Goal: Transaction & Acquisition: Download file/media

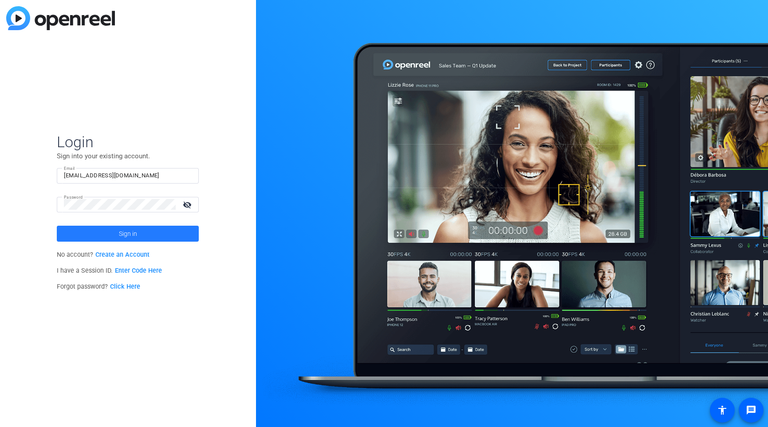
click at [158, 235] on span at bounding box center [128, 233] width 142 height 21
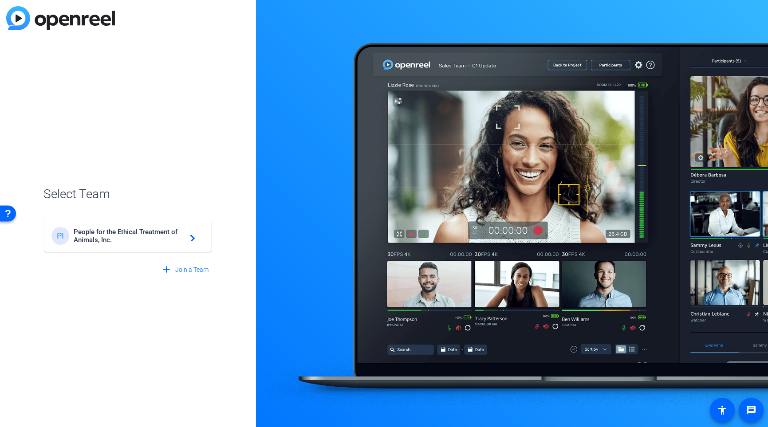
click at [198, 237] on div "PI People for the Ethical Treatment of Animals, Inc. navigate_next" at bounding box center [127, 236] width 153 height 18
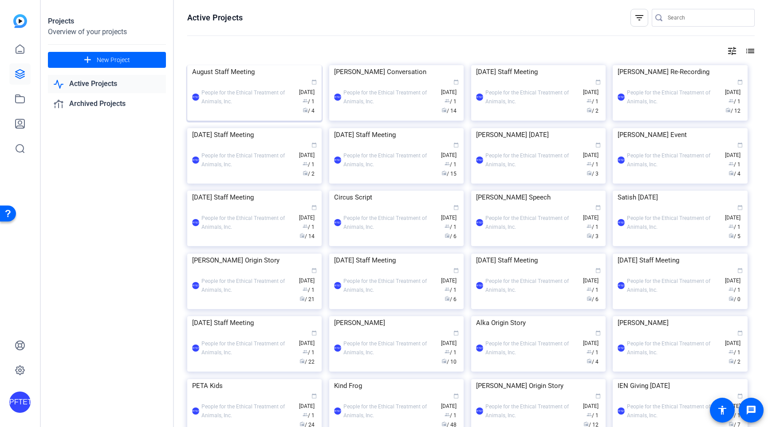
click at [265, 65] on img at bounding box center [254, 65] width 135 height 0
click at [541, 65] on img at bounding box center [538, 65] width 135 height 0
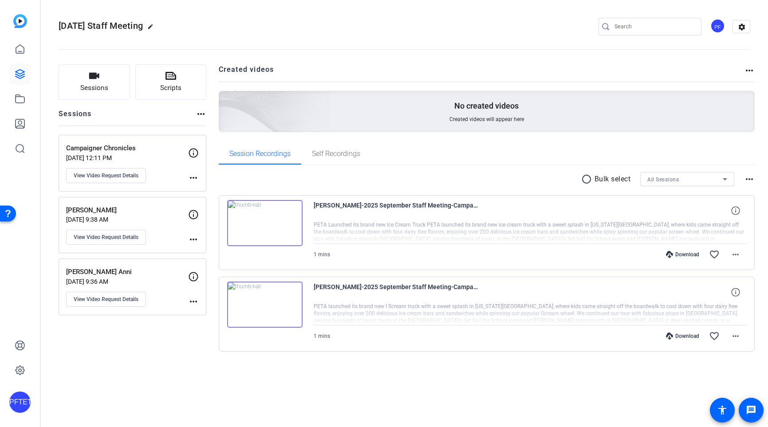
click at [684, 333] on div "Download" at bounding box center [683, 336] width 42 height 7
click at [739, 337] on mat-icon "more_horiz" at bounding box center [736, 336] width 11 height 11
click at [712, 253] on span "Download MP4" at bounding box center [712, 251] width 53 height 11
click at [739, 253] on mat-icon "more_horiz" at bounding box center [736, 254] width 11 height 11
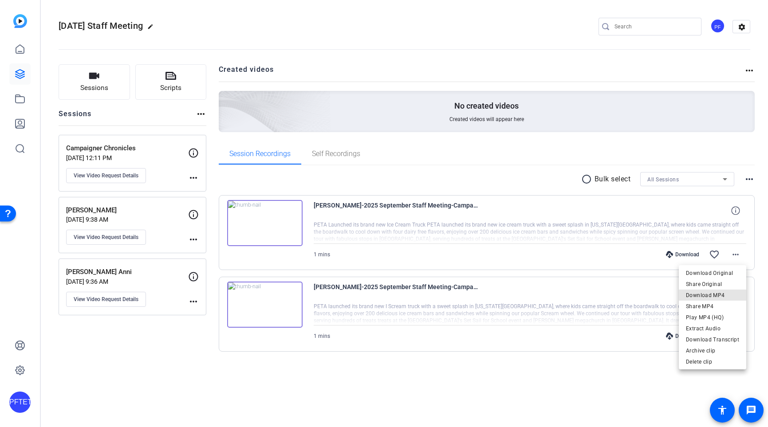
drag, startPoint x: 727, startPoint y: 293, endPoint x: 722, endPoint y: 295, distance: 5.4
click at [727, 293] on span "Download MP4" at bounding box center [712, 295] width 53 height 11
